Goal: Navigation & Orientation: Find specific page/section

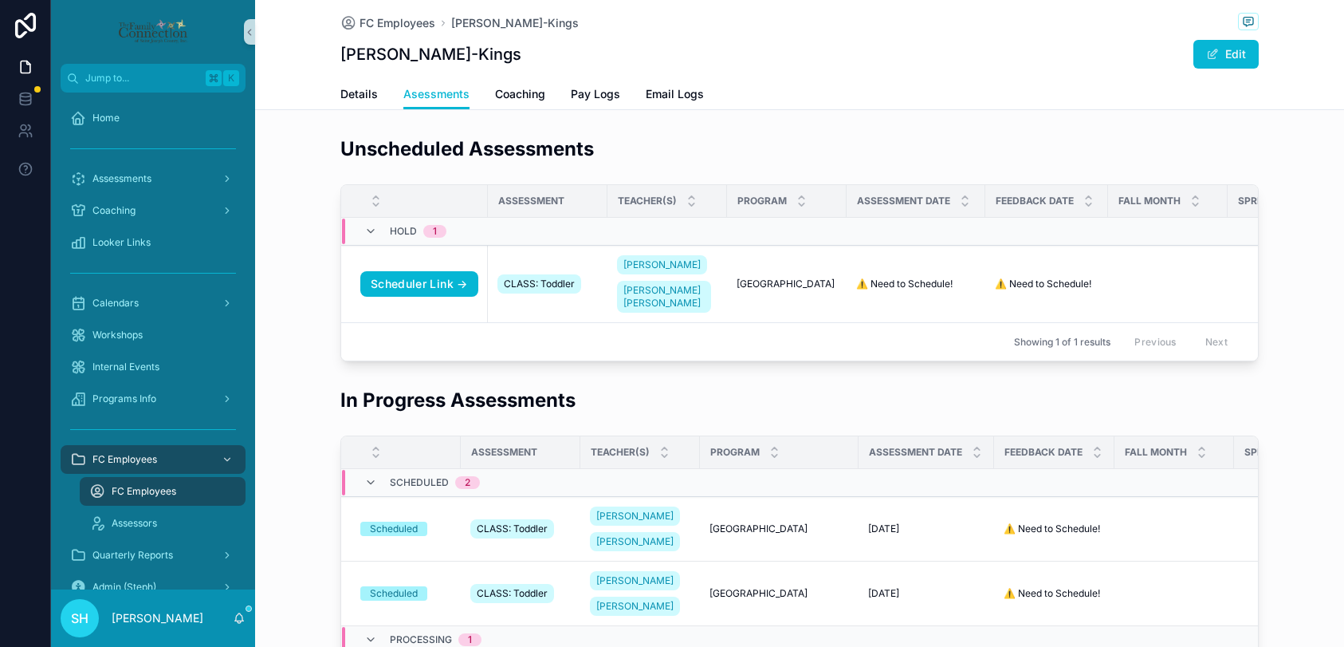
scroll to position [64, 0]
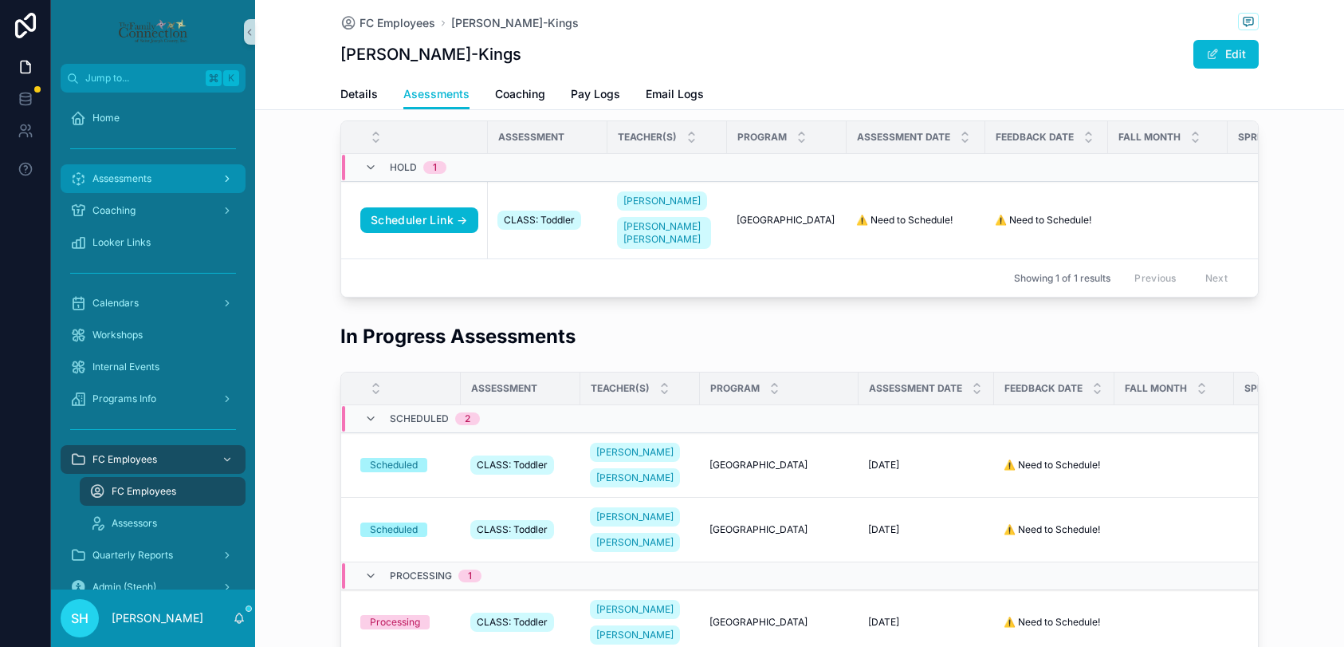
click at [132, 172] on span "Assessments" at bounding box center [121, 178] width 59 height 13
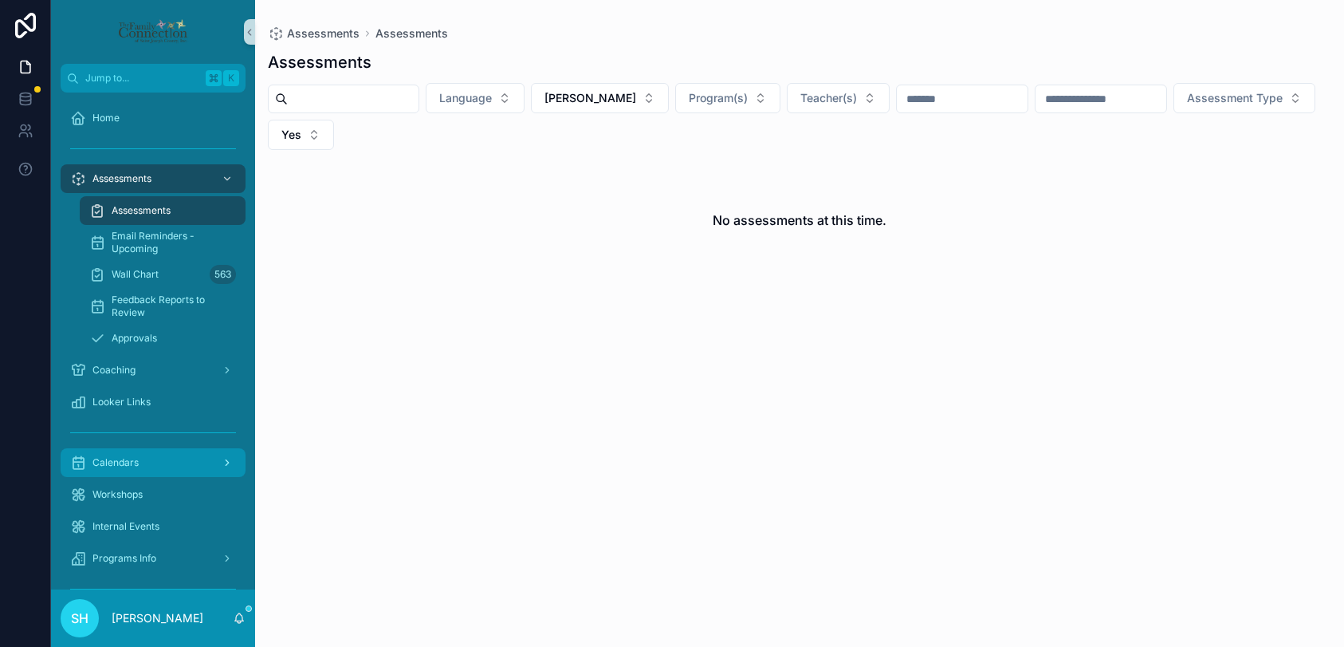
click at [125, 466] on span "Calendars" at bounding box center [115, 462] width 46 height 13
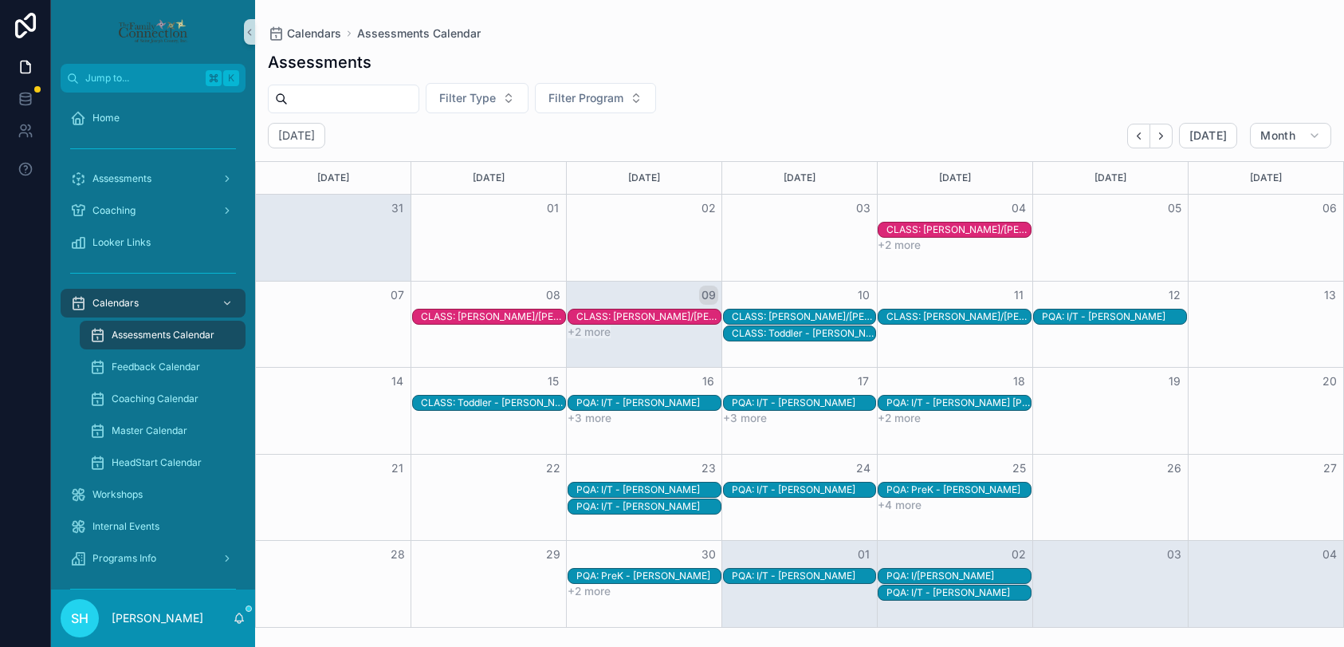
click at [128, 336] on span "Assessments Calendar" at bounding box center [163, 335] width 103 height 13
